Goal: Transaction & Acquisition: Purchase product/service

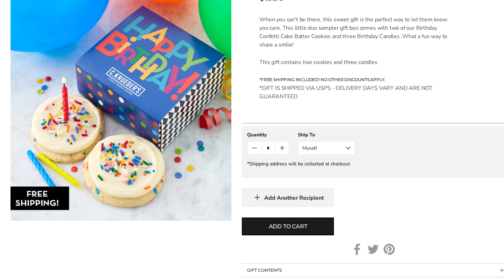
scroll to position [214, 0]
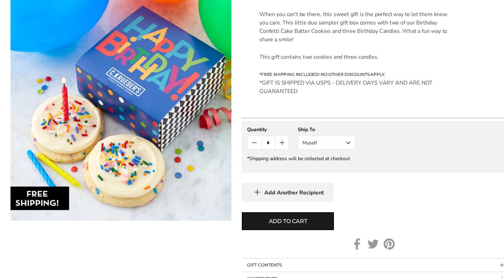
click at [353, 141] on button "Myself" at bounding box center [326, 143] width 57 height 14
click at [323, 172] on button "Other Recipient" at bounding box center [326, 168] width 57 height 13
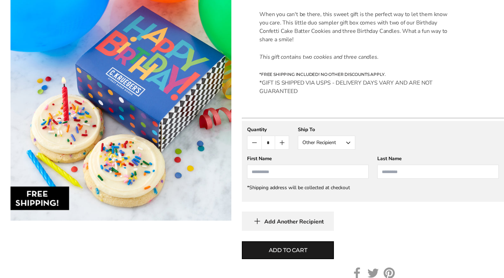
click at [300, 175] on input "First Name" at bounding box center [308, 172] width 122 height 14
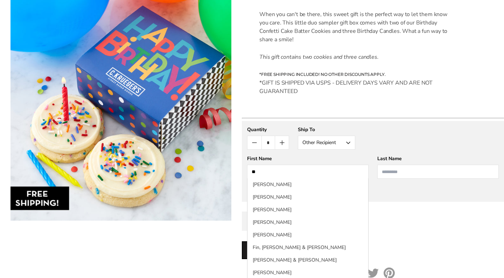
type input "*****"
click at [397, 175] on input "*******" at bounding box center [438, 172] width 122 height 14
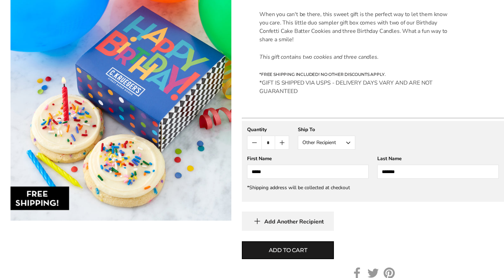
click at [418, 178] on input "*******" at bounding box center [438, 172] width 122 height 14
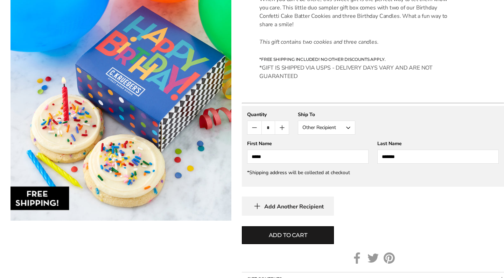
scroll to position [236, 0]
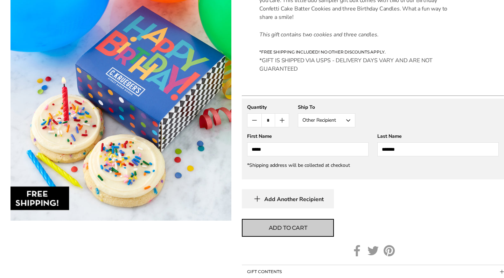
type input "*******"
click at [299, 229] on span "Add to cart" at bounding box center [288, 228] width 39 height 8
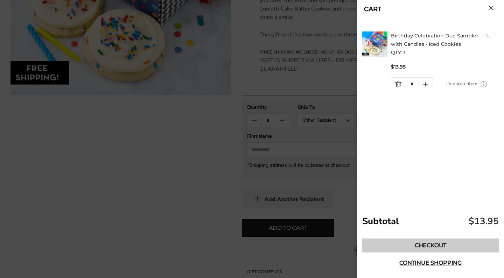
click at [410, 244] on link "Checkout" at bounding box center [430, 246] width 137 height 14
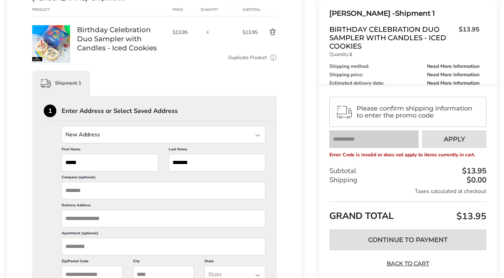
scroll to position [111, 0]
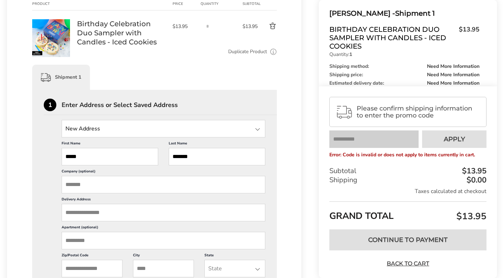
paste input "**********"
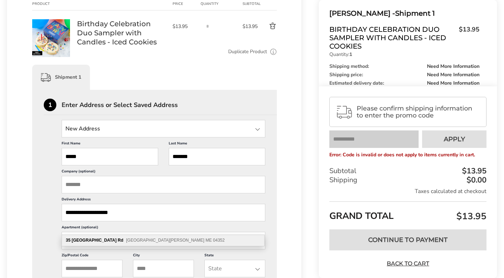
click at [118, 241] on b "Rd" at bounding box center [121, 240] width 6 height 5
type input "**********"
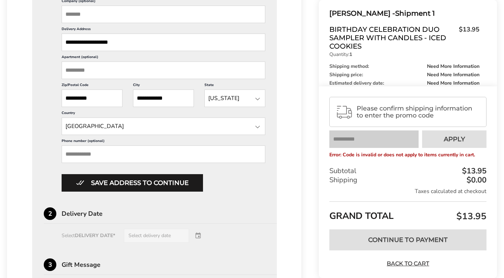
scroll to position [286, 0]
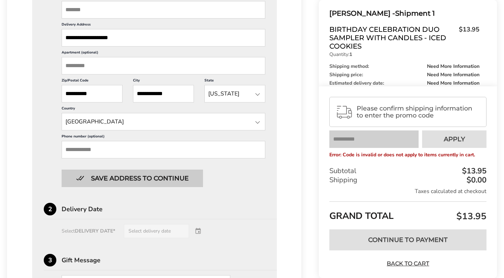
click at [132, 187] on button "Save address to continue" at bounding box center [132, 179] width 141 height 18
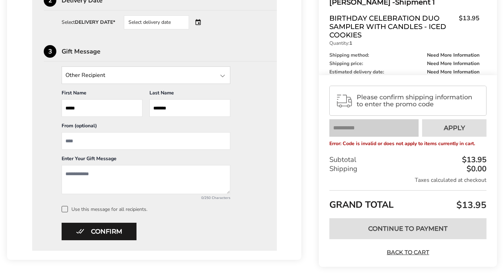
click at [137, 141] on input "From" at bounding box center [146, 141] width 169 height 18
type input "*****"
click at [118, 176] on textarea "Add a message" at bounding box center [146, 179] width 169 height 29
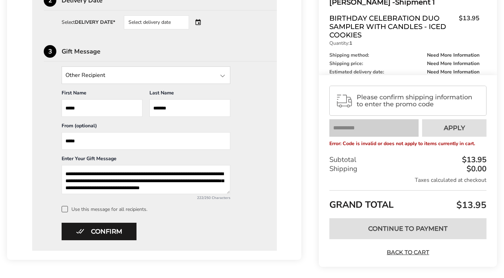
scroll to position [4, 0]
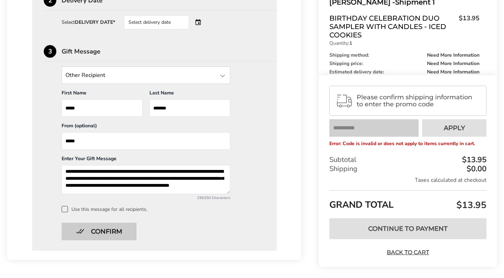
type textarea "**********"
click at [110, 233] on button "Confirm" at bounding box center [99, 232] width 75 height 18
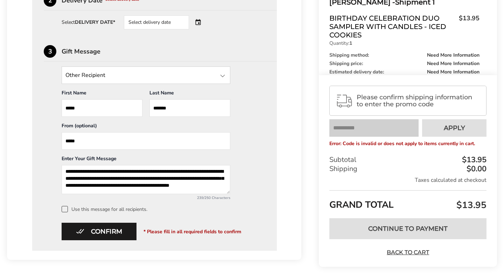
click at [64, 213] on span at bounding box center [65, 209] width 6 height 6
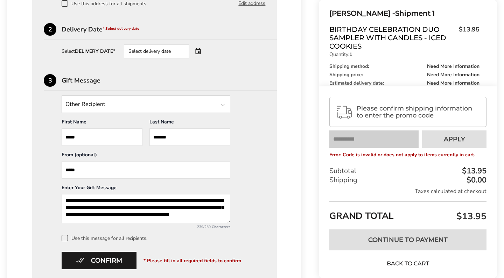
scroll to position [256, 0]
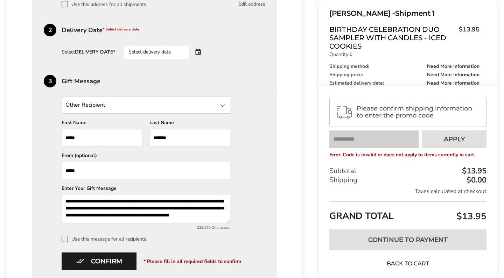
click at [157, 55] on div "Select delivery date" at bounding box center [156, 52] width 65 height 14
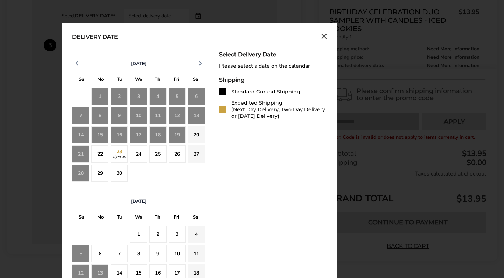
scroll to position [292, 0]
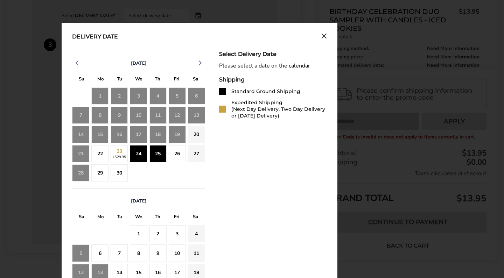
click at [103, 162] on div "22" at bounding box center [99, 153] width 17 height 17
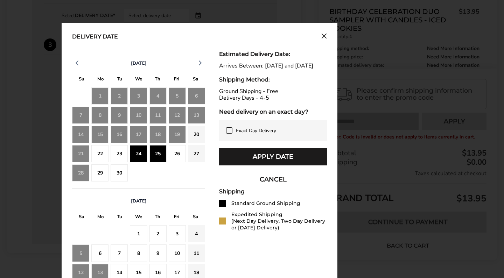
click at [98, 160] on div "22" at bounding box center [99, 153] width 17 height 17
click at [121, 158] on div "23" at bounding box center [119, 153] width 17 height 17
click at [99, 158] on div "22" at bounding box center [99, 153] width 17 height 17
click at [269, 187] on button "CANCEL" at bounding box center [273, 180] width 108 height 18
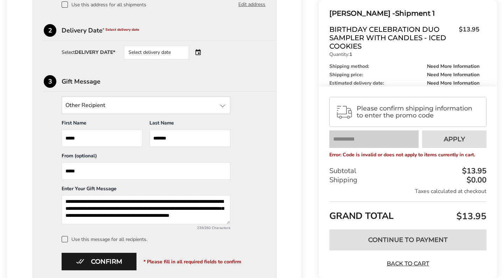
scroll to position [189, 0]
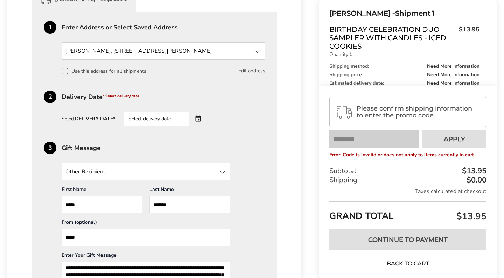
click at [185, 120] on div "Select delivery date" at bounding box center [156, 119] width 65 height 14
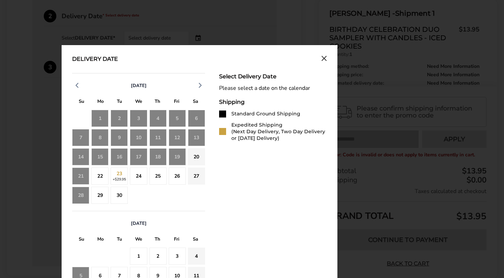
scroll to position [272, 0]
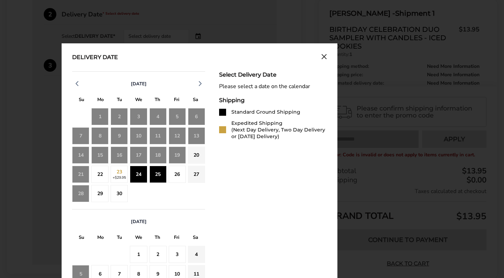
click at [104, 183] on div "22" at bounding box center [99, 174] width 17 height 17
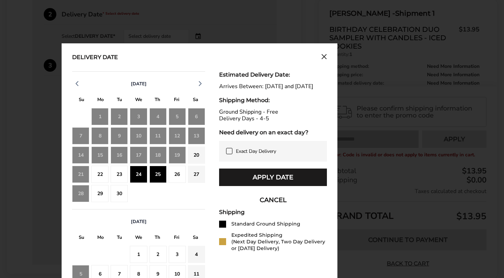
click at [121, 178] on div "23" at bounding box center [119, 174] width 17 height 17
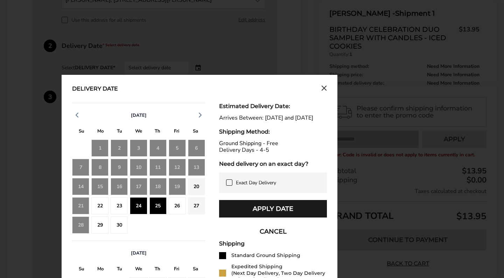
scroll to position [238, 0]
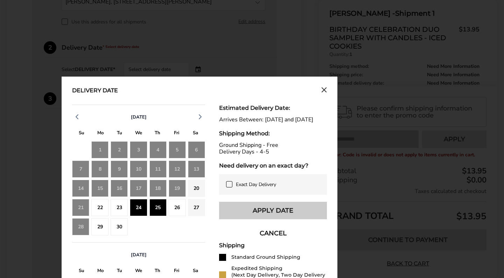
click at [234, 219] on button "Apply Date" at bounding box center [273, 211] width 108 height 18
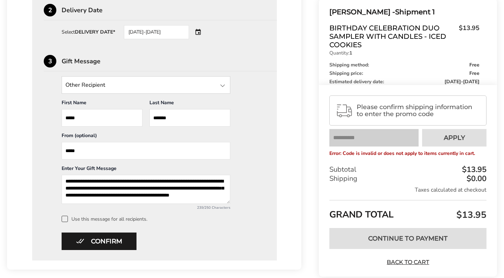
scroll to position [277, 0]
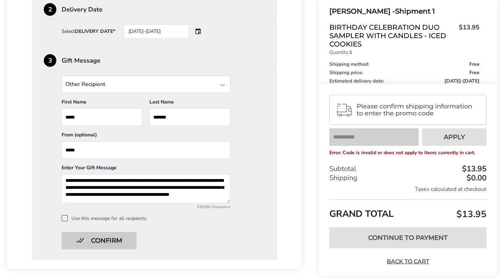
click at [112, 244] on button "Confirm" at bounding box center [99, 241] width 75 height 18
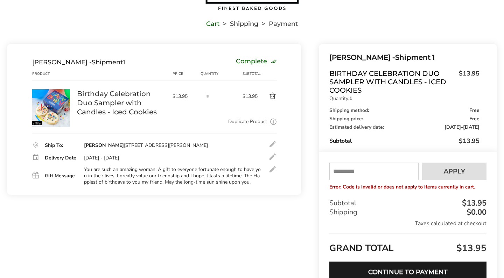
scroll to position [40, 0]
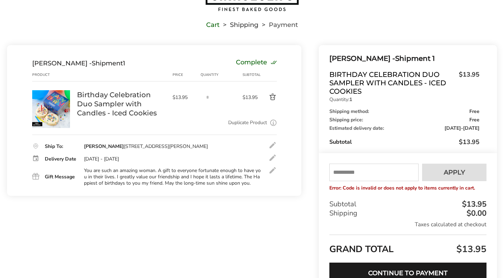
click at [182, 18] on div "Cart Shipping Payment" at bounding box center [252, 4] width 490 height 46
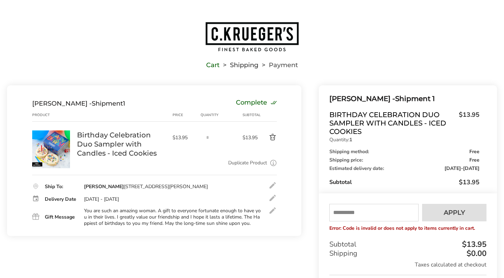
scroll to position [0, 0]
